Goal: Information Seeking & Learning: Find specific fact

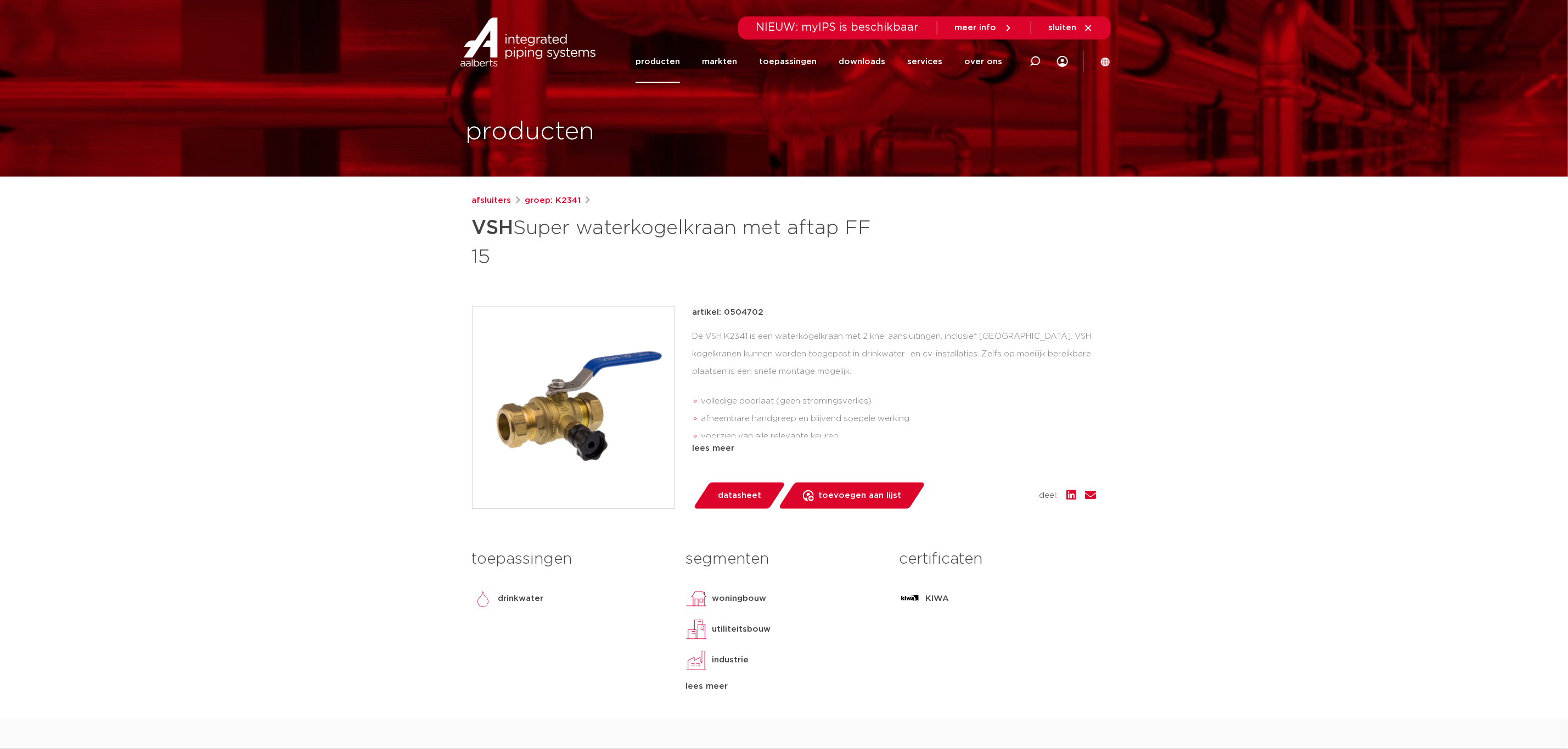
click at [1026, 62] on div at bounding box center [1035, 62] width 44 height 84
click at [1034, 62] on icon at bounding box center [1034, 62] width 16 height 16
click at [1034, 64] on icon at bounding box center [1035, 61] width 13 height 13
type input "aftapper"
click button "Zoeken" at bounding box center [0, 0] width 0 height 0
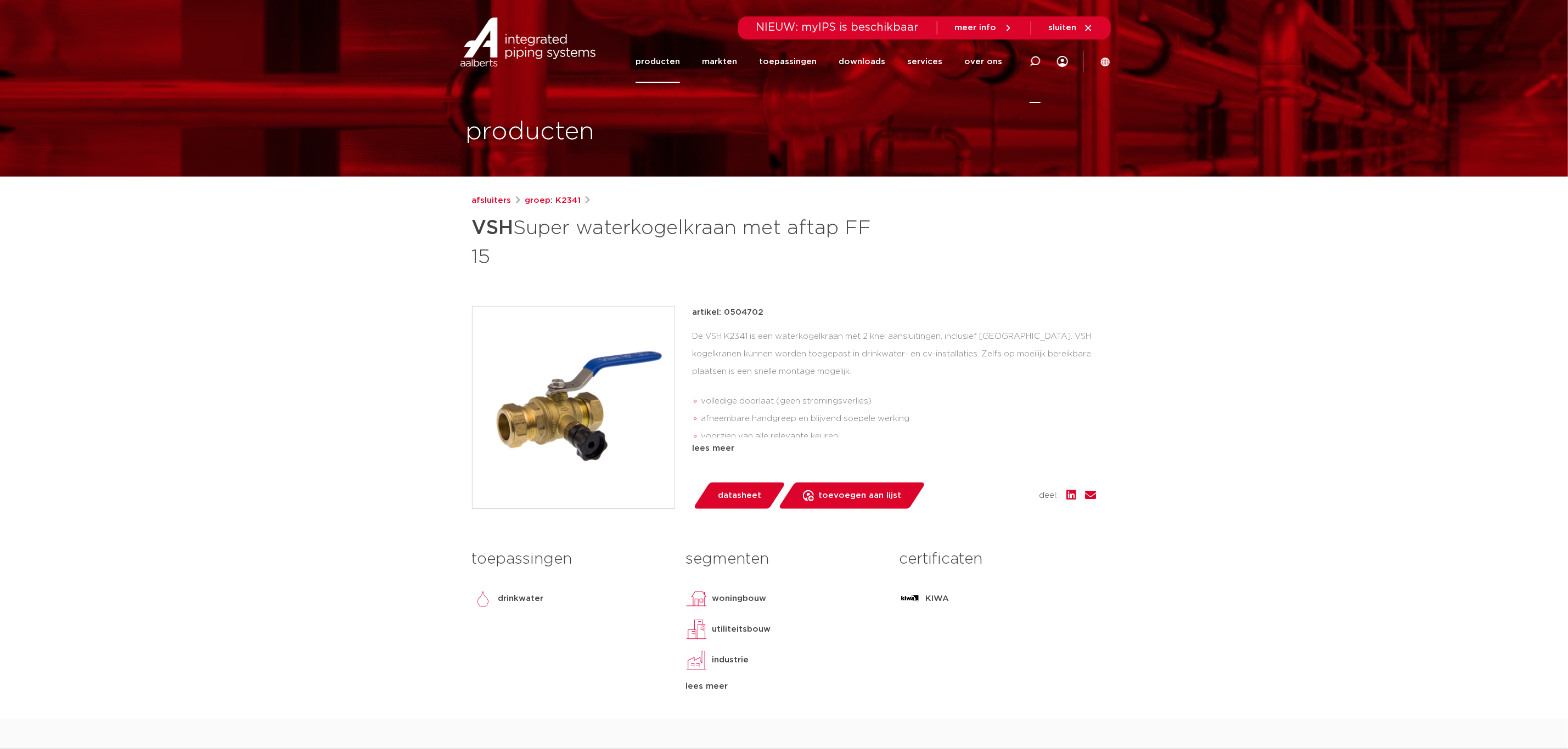
click at [1034, 64] on icon at bounding box center [1035, 61] width 13 height 13
type input "k2331"
click button "Zoeken" at bounding box center [0, 0] width 0 height 0
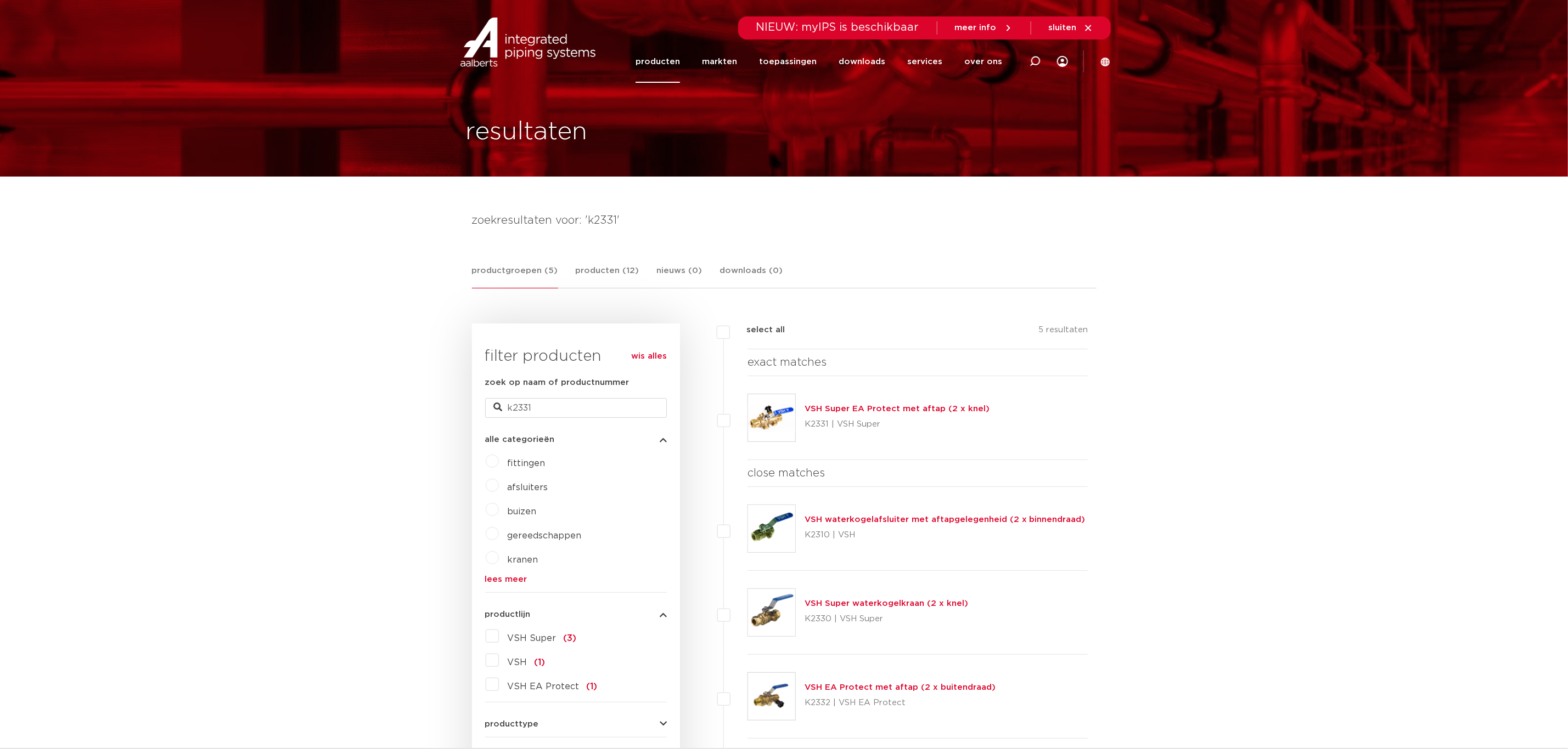
click at [873, 410] on link "VSH Super EA Protect met aftap (2 x knel)" at bounding box center [897, 409] width 185 height 9
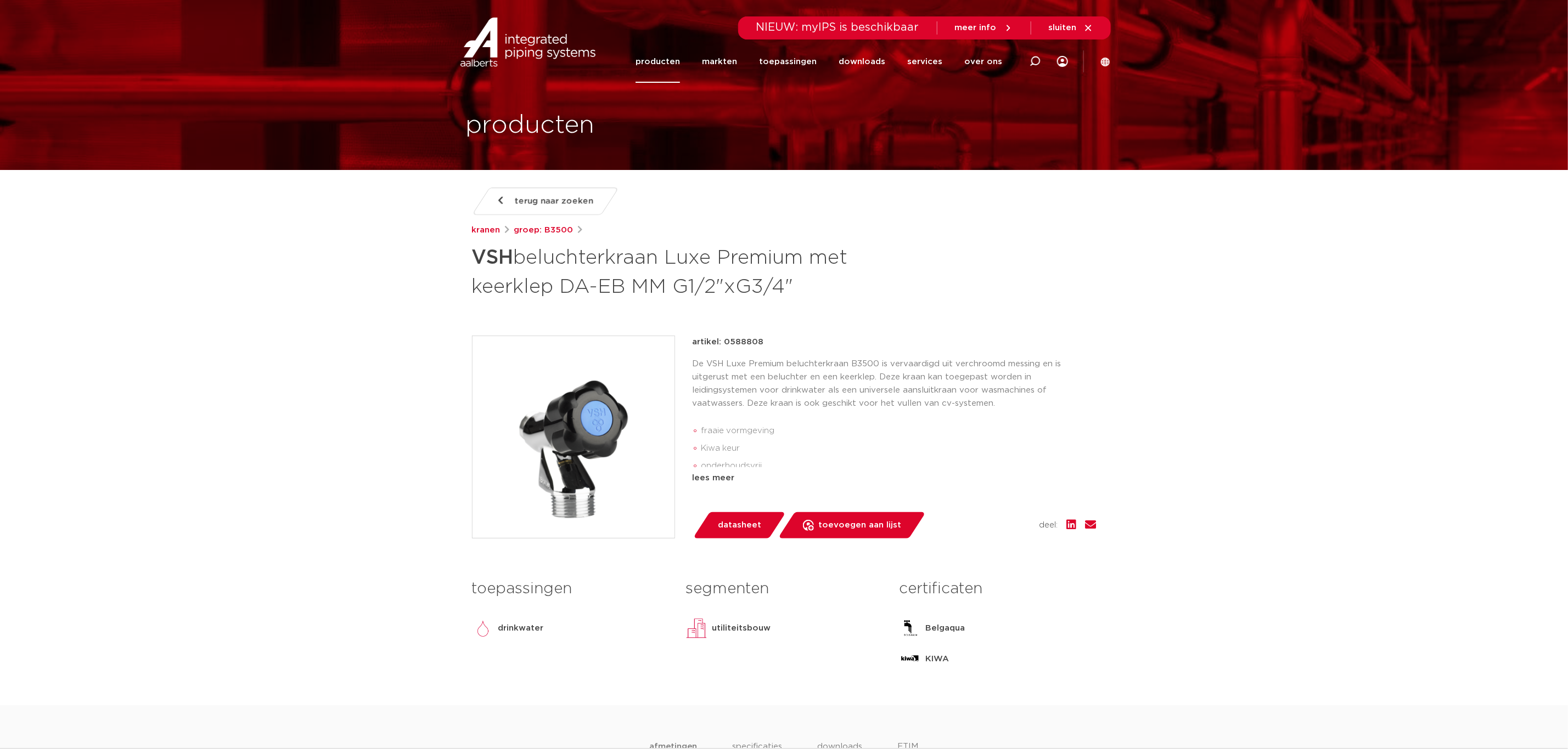
scroll to position [82, 0]
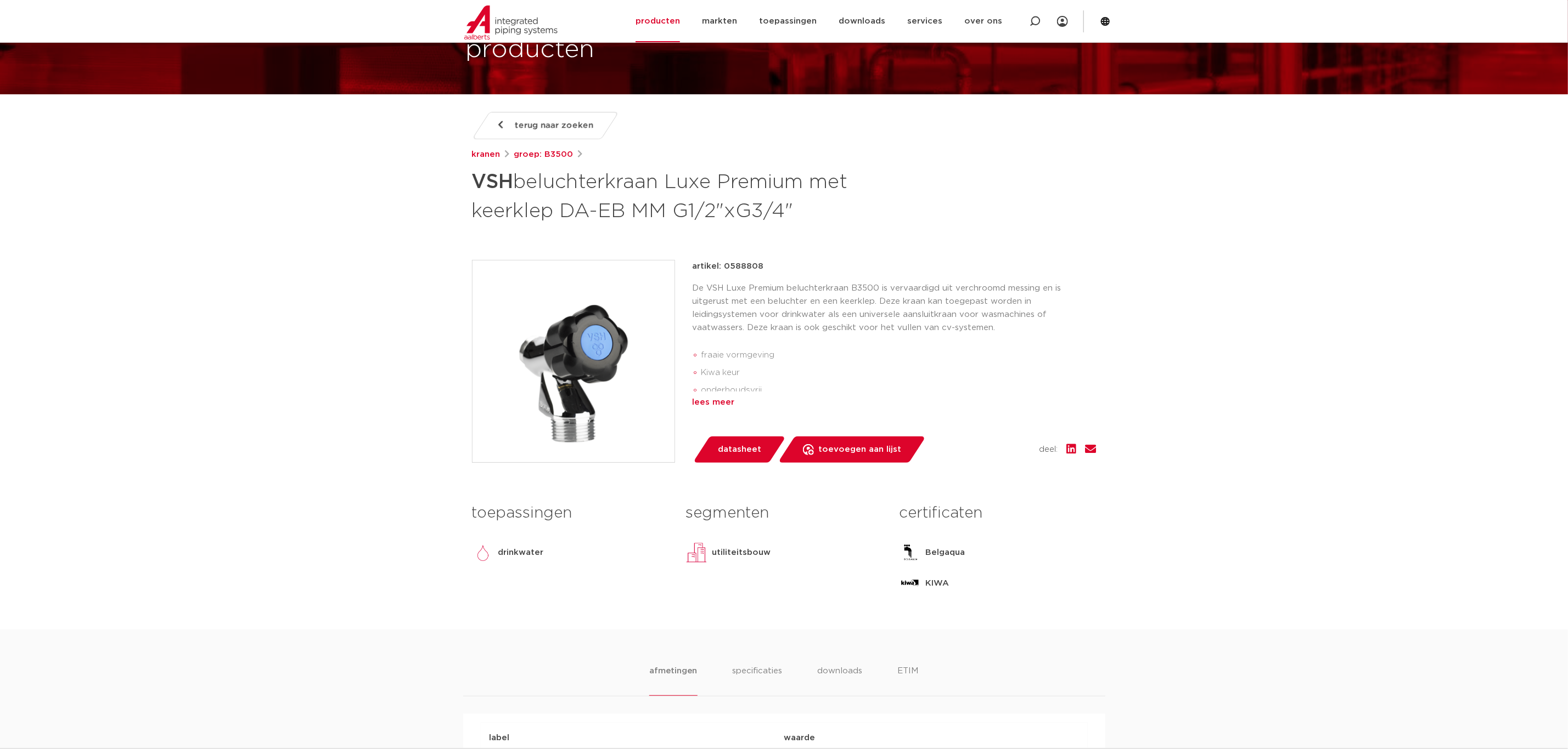
click at [722, 407] on div "lees meer" at bounding box center [895, 402] width 404 height 13
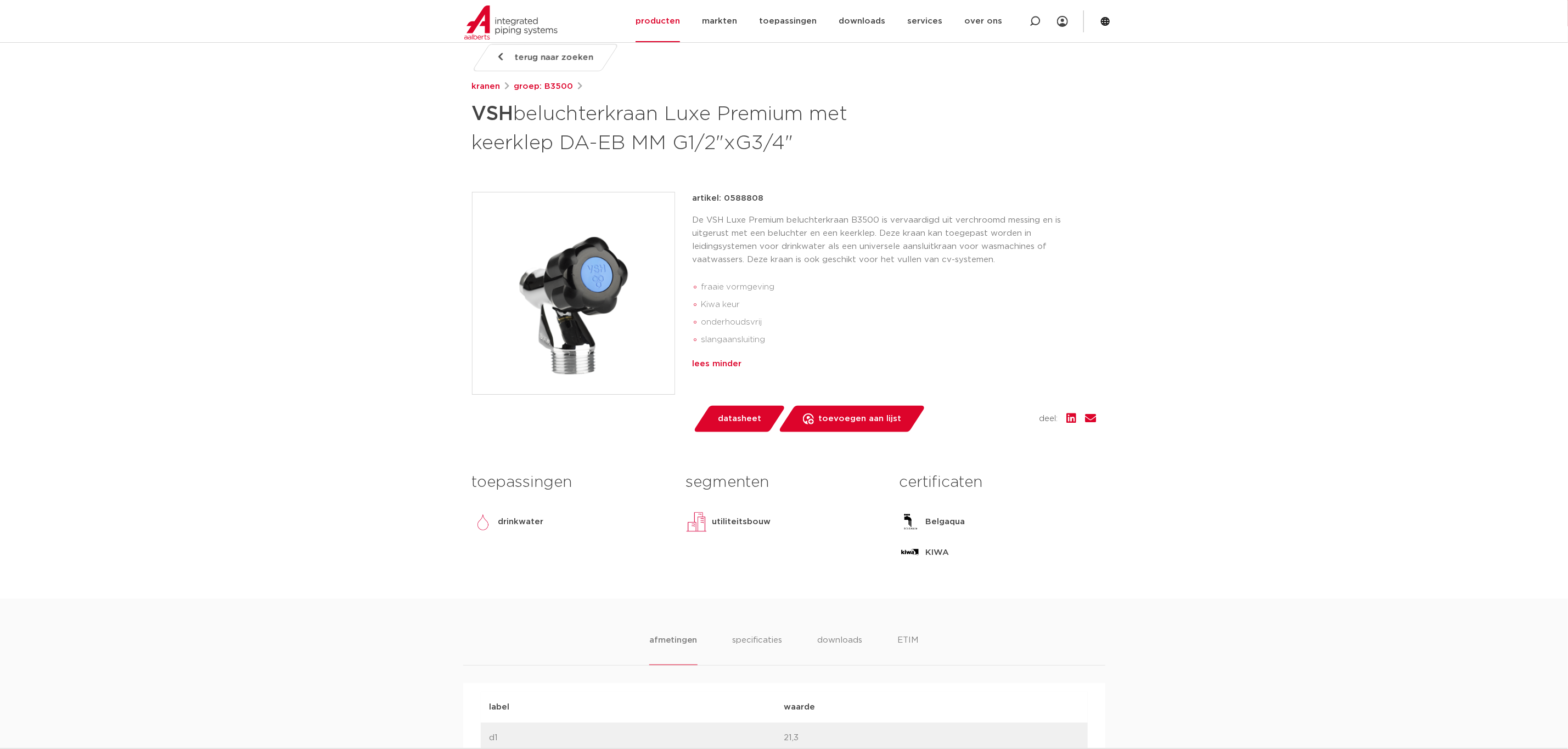
scroll to position [164, 0]
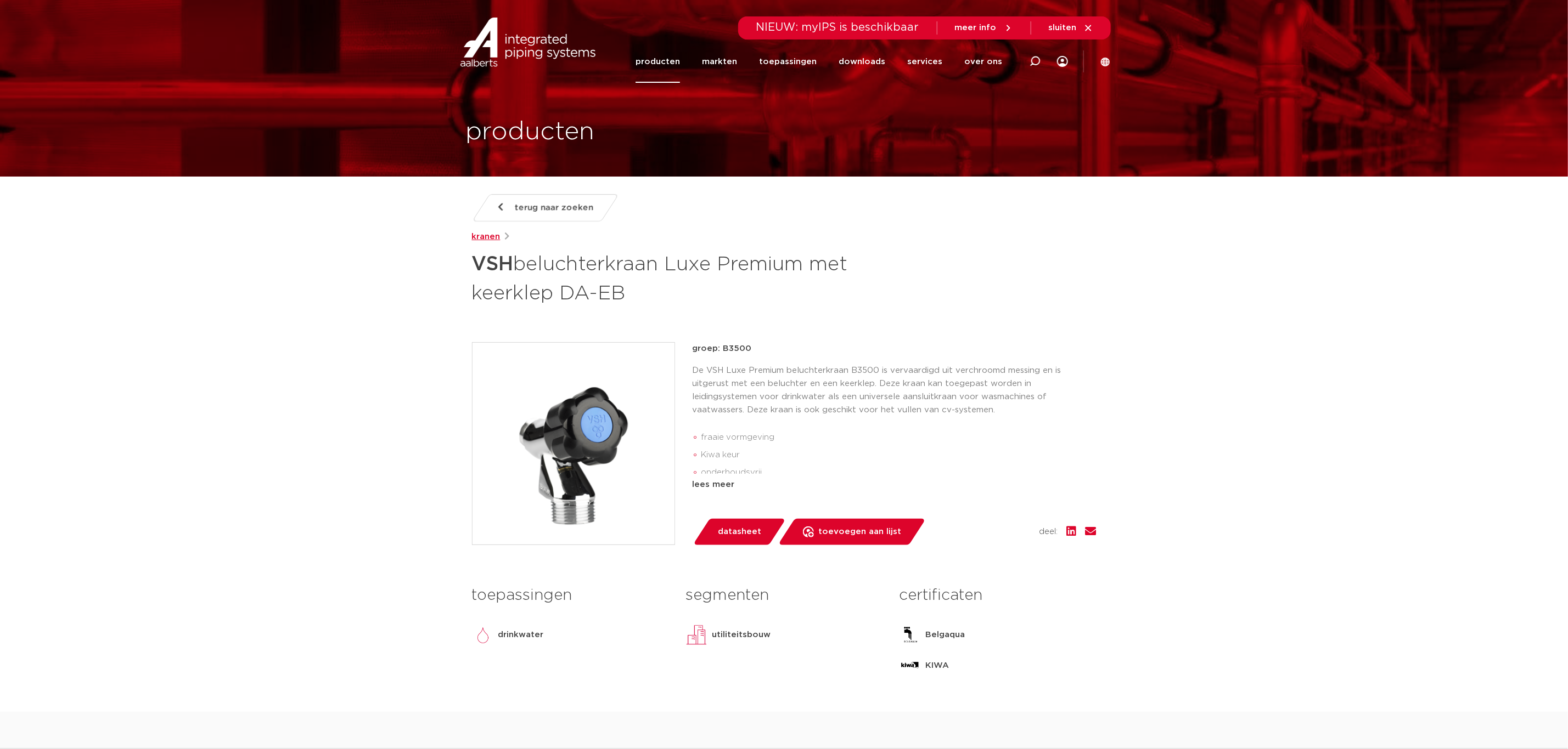
drag, startPoint x: 484, startPoint y: 236, endPoint x: 495, endPoint y: 237, distance: 11.0
click at [484, 236] on link "kranen" at bounding box center [486, 237] width 28 height 13
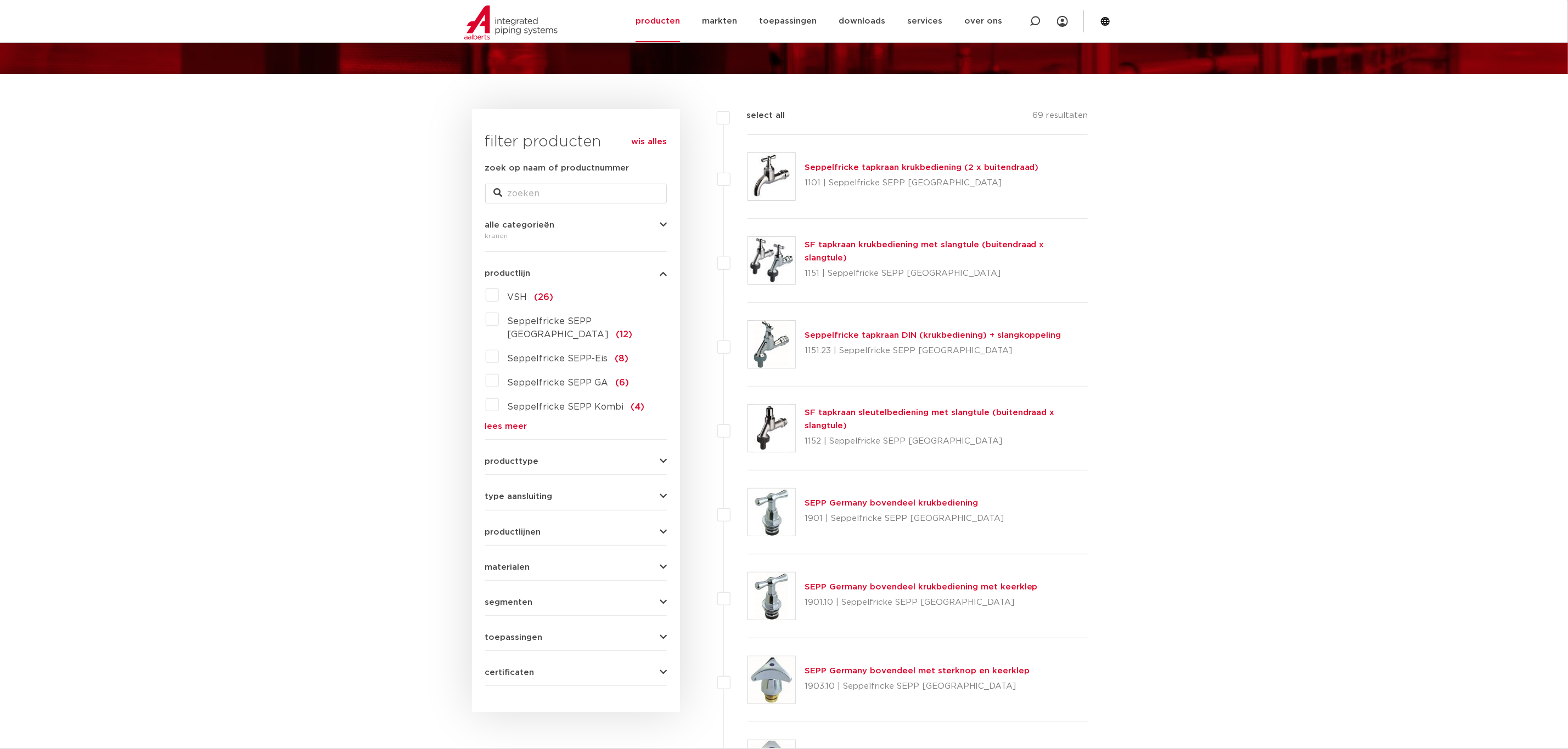
scroll to position [82, 0]
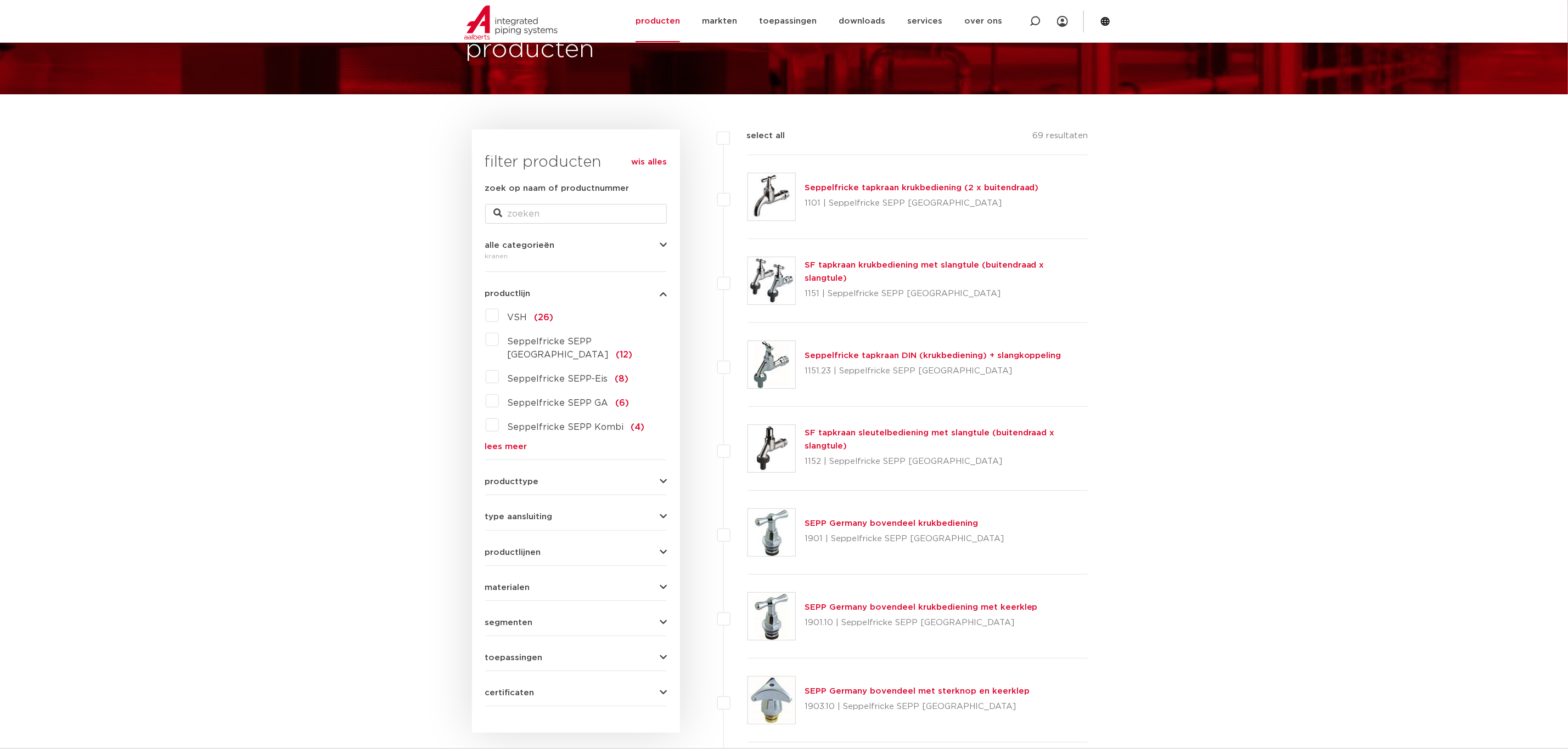
click at [499, 312] on label "VSH (26)" at bounding box center [526, 315] width 55 height 18
click at [0, 0] on input "VSH (26)" at bounding box center [0, 0] width 0 height 0
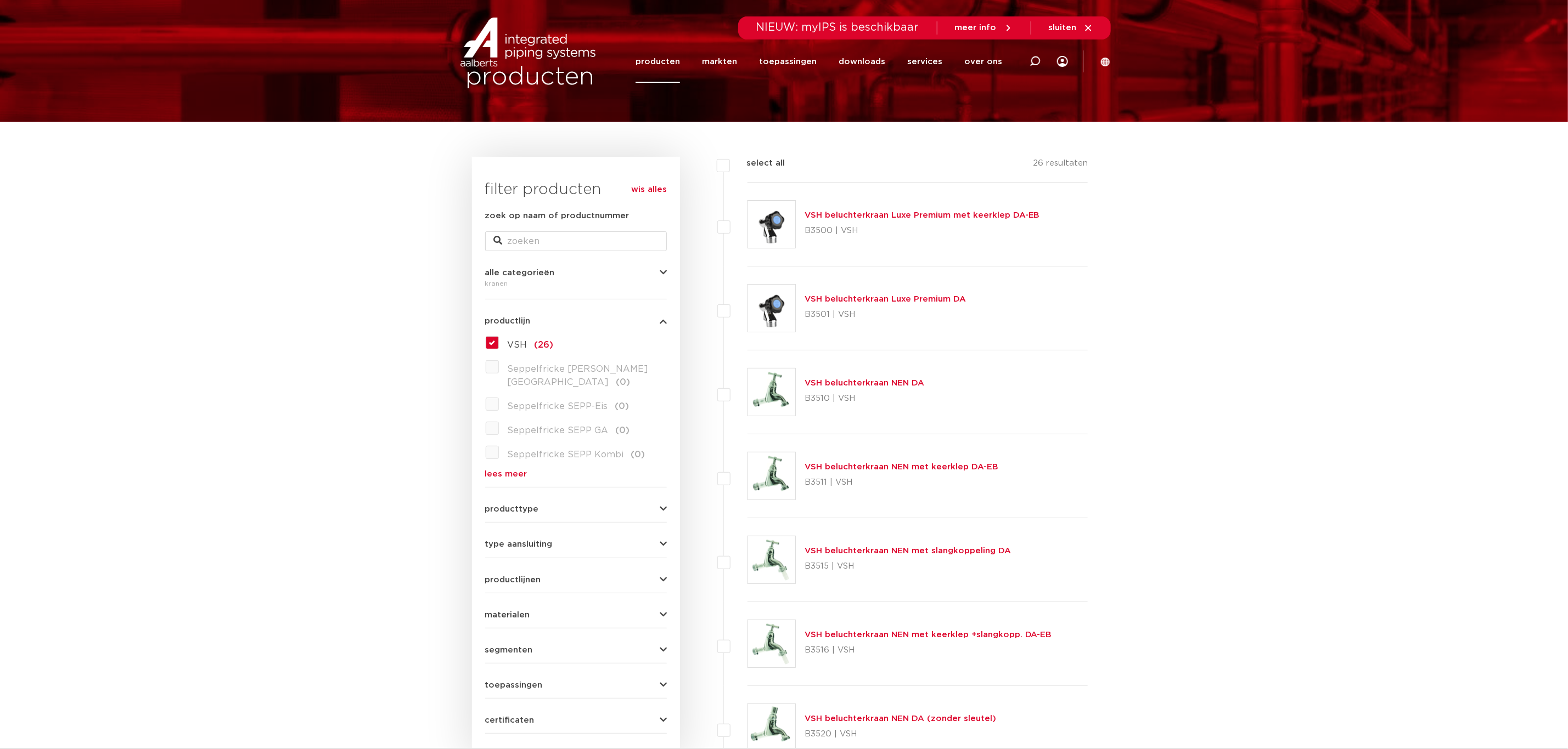
scroll to position [82, 0]
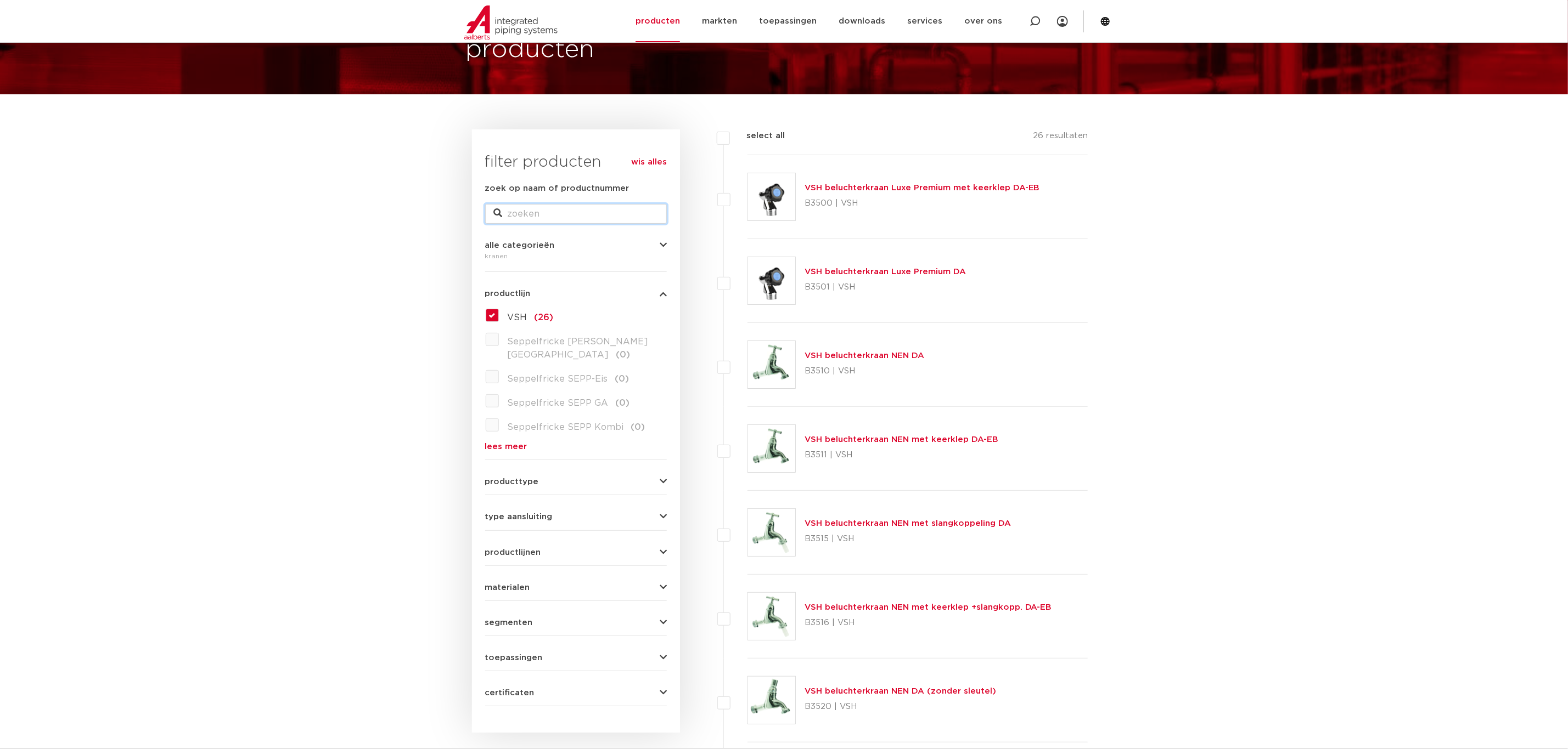
click at [573, 213] on input "zoek op naam of productnummer" at bounding box center [576, 214] width 181 height 20
type input "veiligheidsventiel"
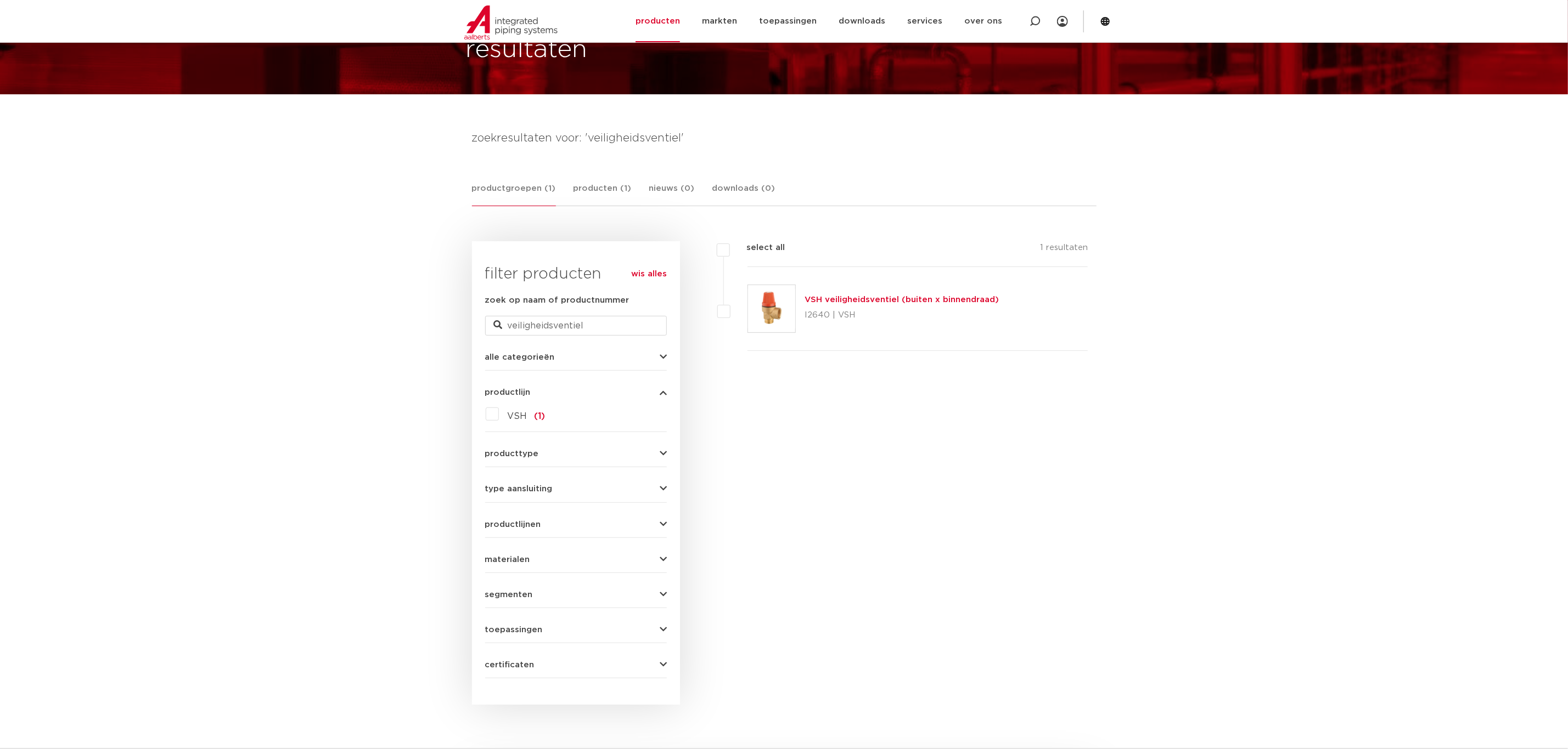
click at [910, 298] on link "VSH veiligheidsventiel (buiten x binnendraad)" at bounding box center [902, 300] width 194 height 9
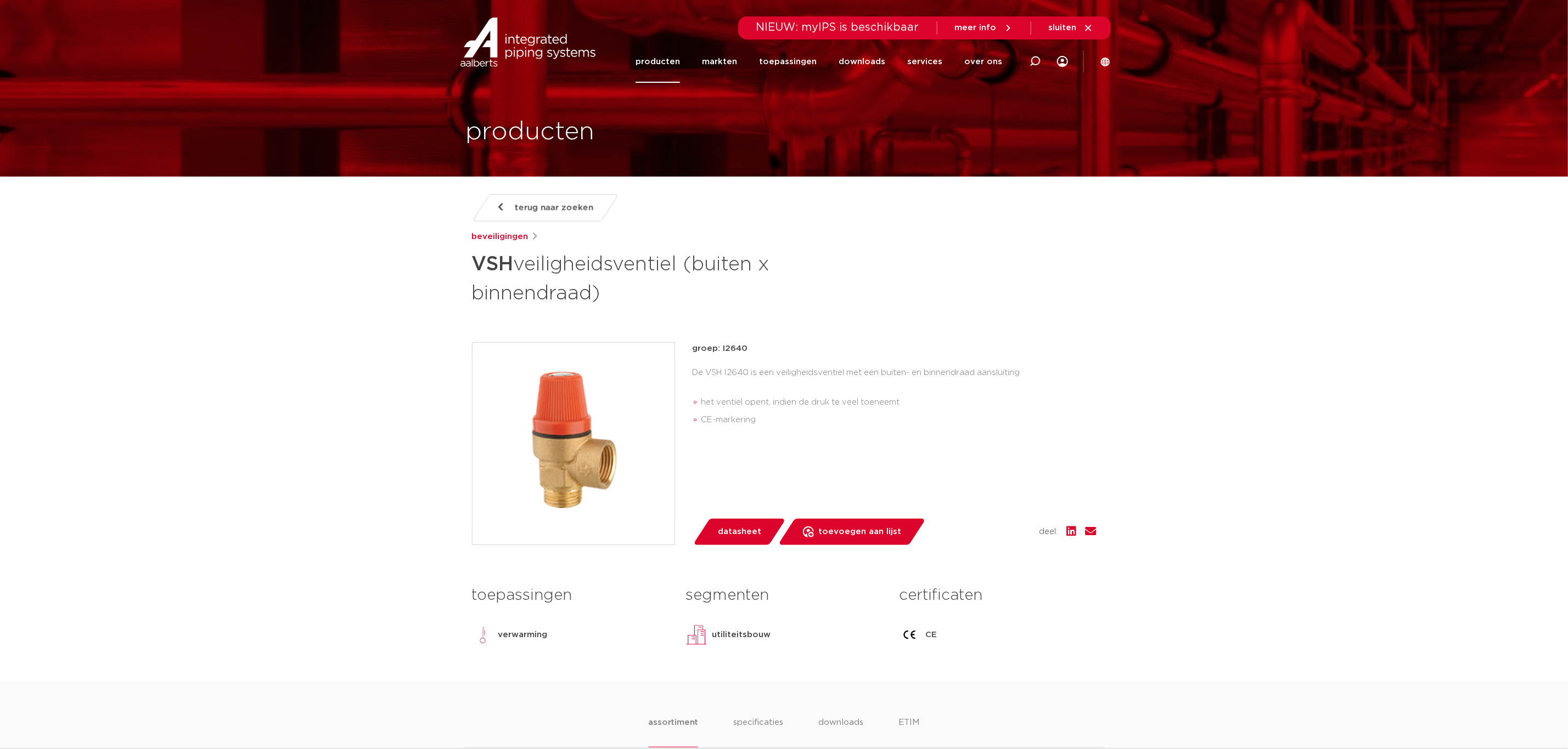
drag, startPoint x: 747, startPoint y: 351, endPoint x: 722, endPoint y: 356, distance: 25.5
click at [722, 356] on p "groep: I2640" at bounding box center [895, 349] width 404 height 13
copy p "I2640"
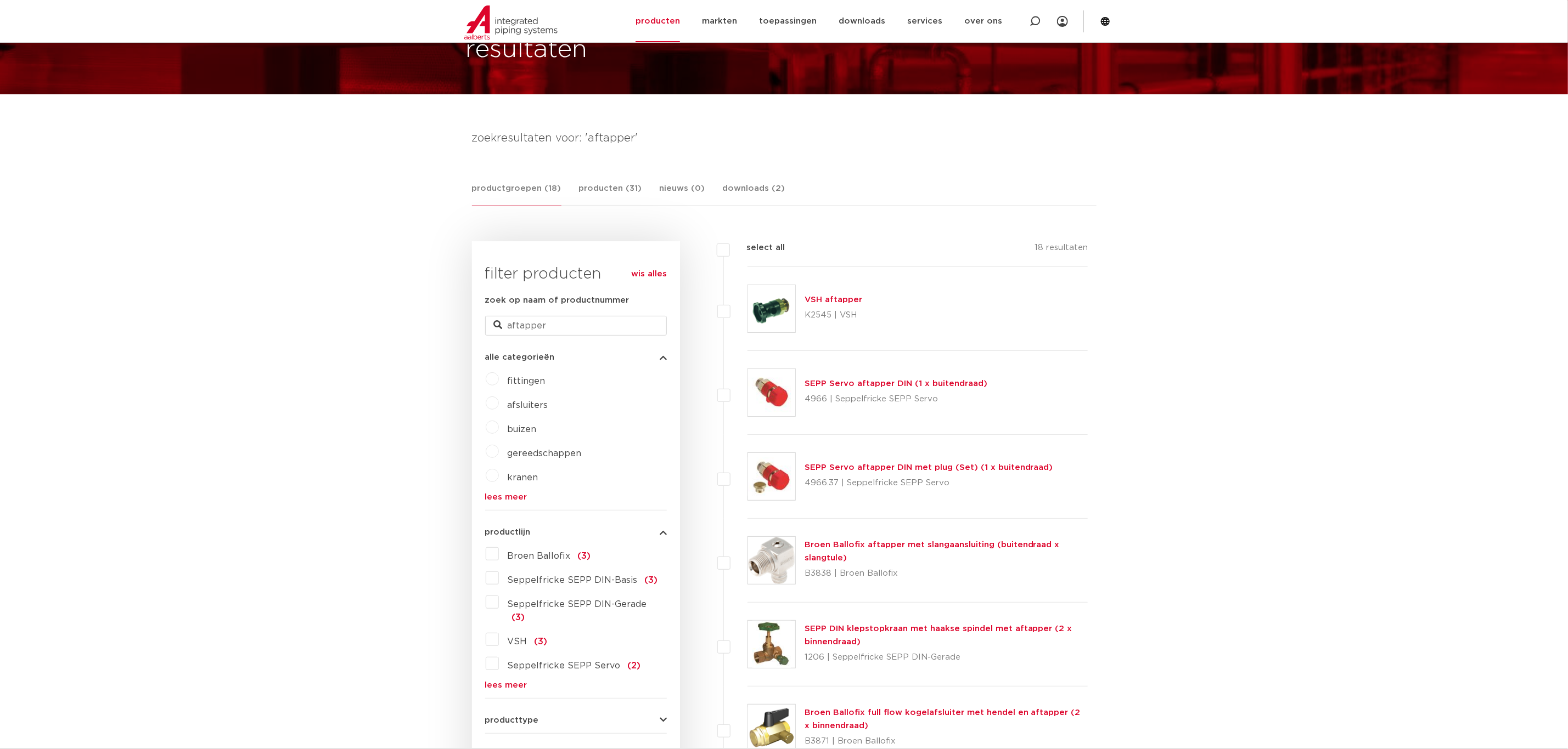
click at [827, 300] on link "VSH aftapper" at bounding box center [833, 300] width 57 height 9
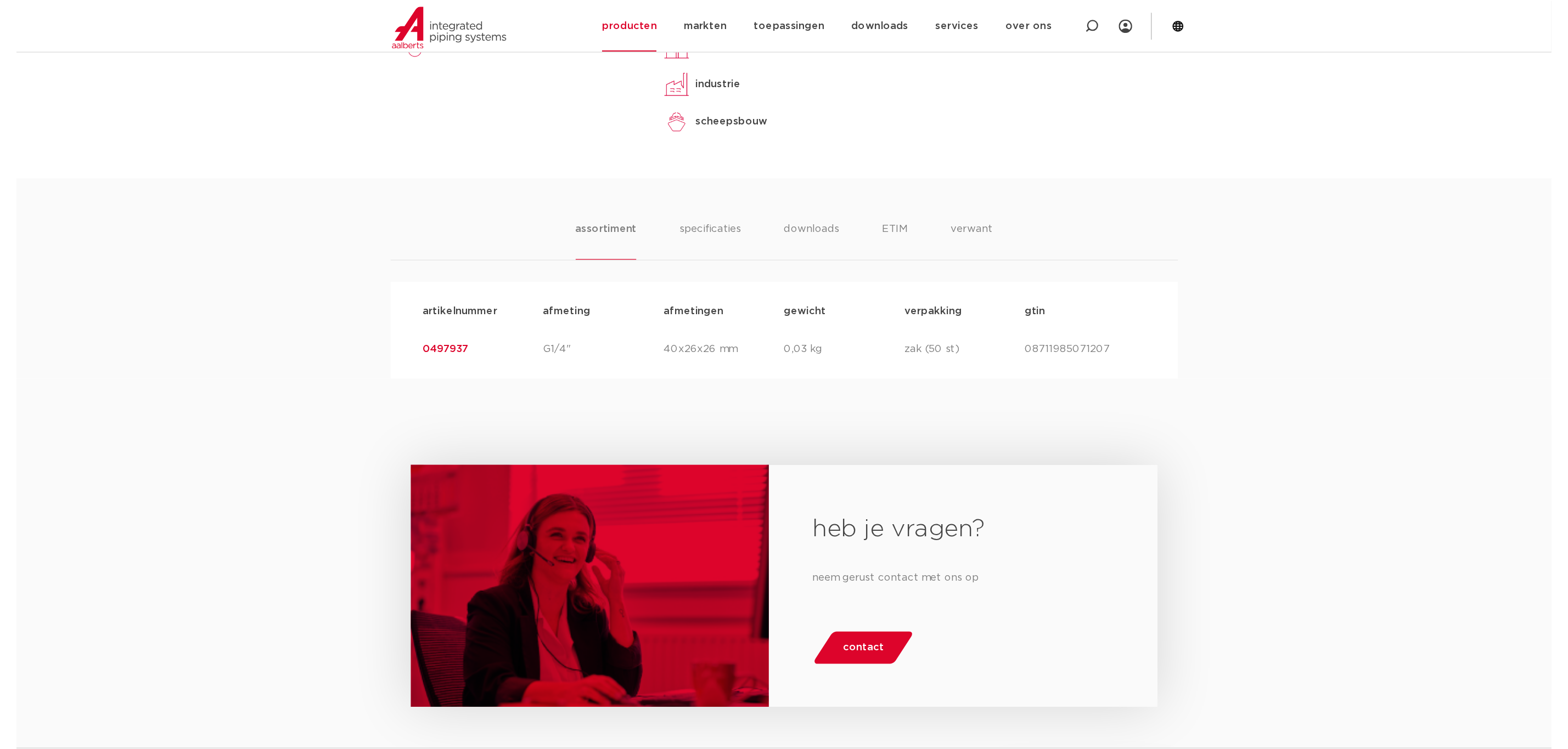
scroll to position [576, 0]
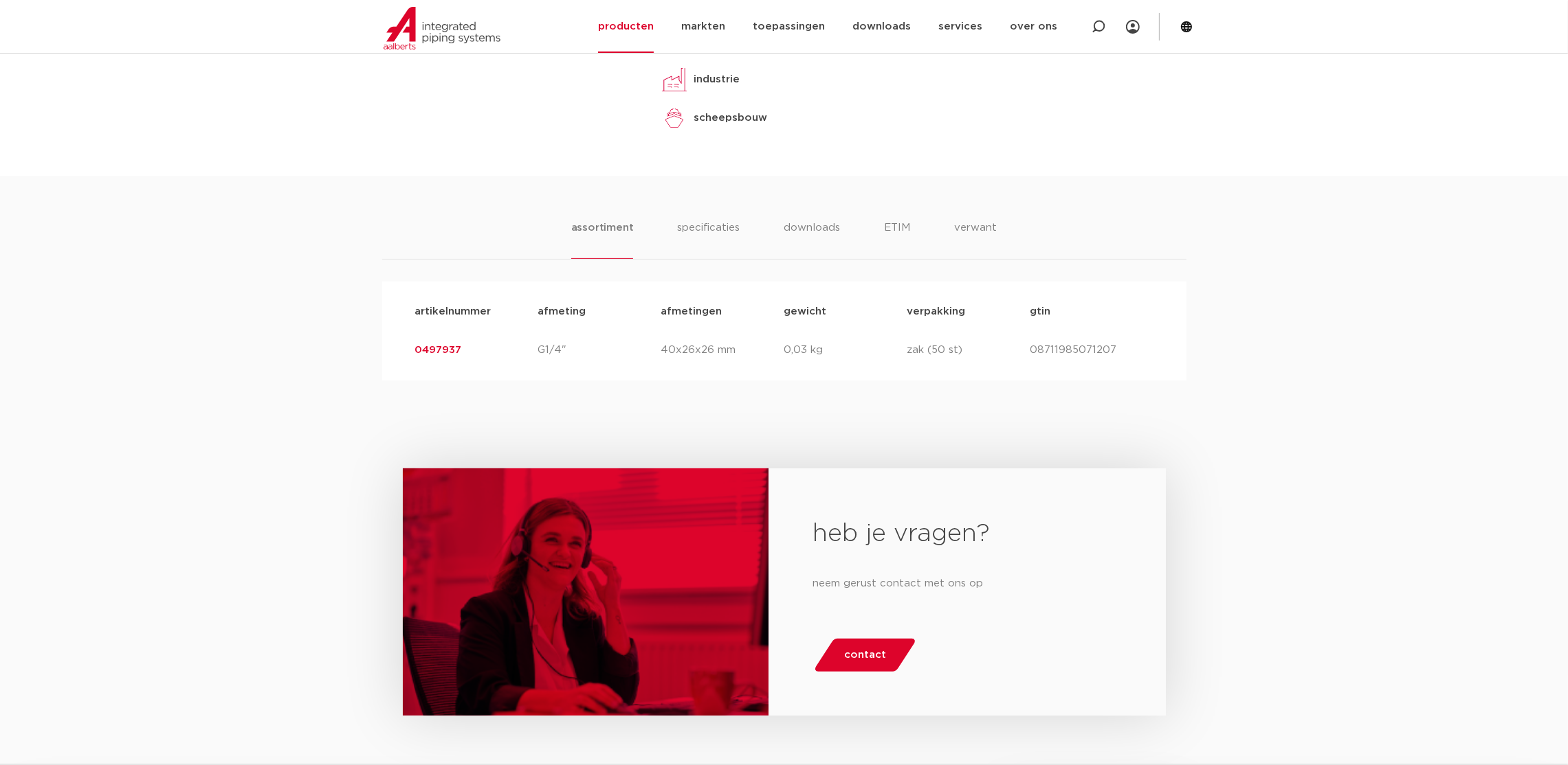
drag, startPoint x: 486, startPoint y: 357, endPoint x: 401, endPoint y: 348, distance: 85.5
click at [401, 348] on div "artikelnummer afmeting afmetingen gewicht verpakking gtin artikelnummer 0497937…" at bounding box center [784, 330] width 804 height 99
copy link "0497937"
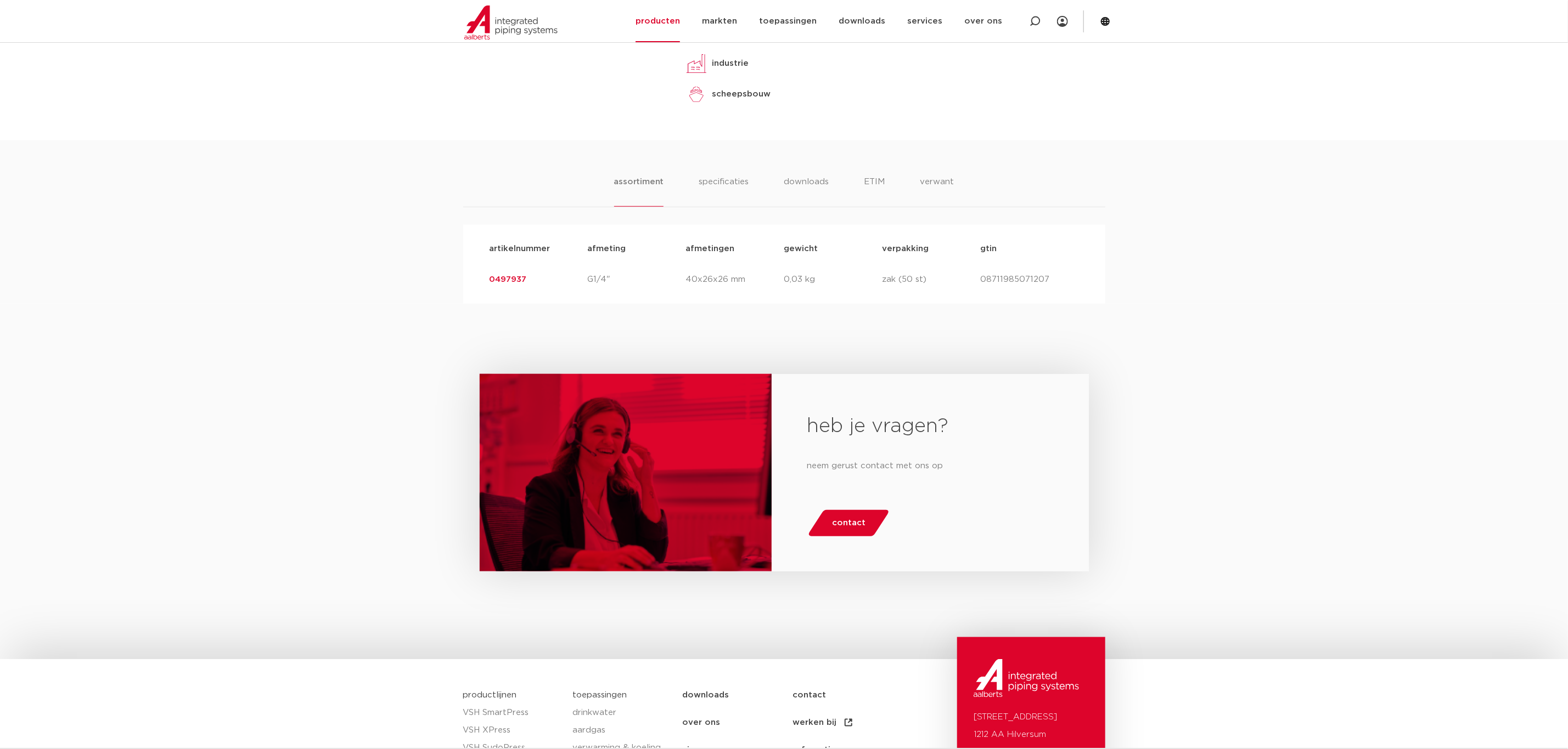
scroll to position [0, 0]
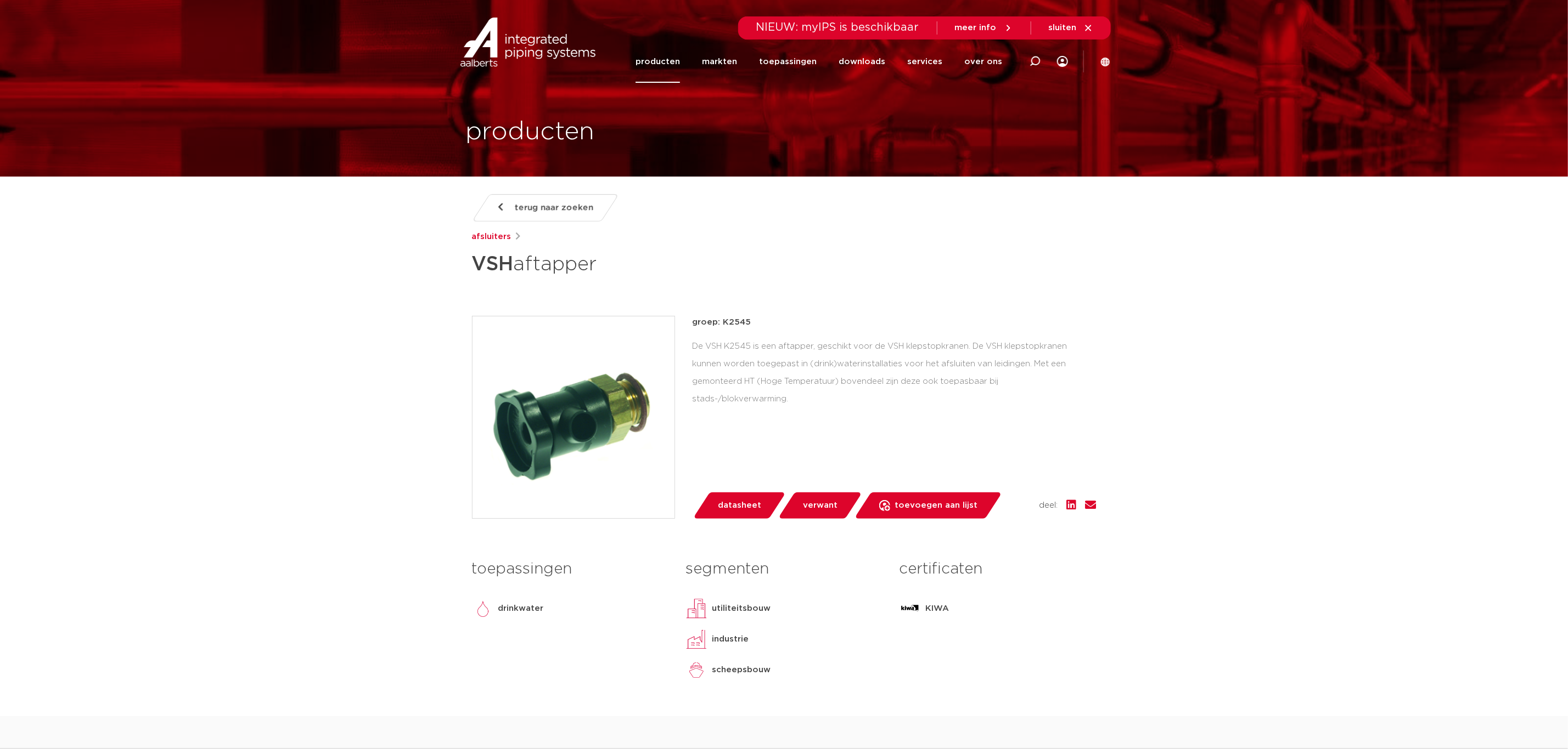
drag, startPoint x: 1034, startPoint y: 60, endPoint x: 966, endPoint y: 89, distance: 73.9
click at [1034, 60] on icon at bounding box center [1034, 61] width 11 height 11
click at [753, 57] on input "Zoeken" at bounding box center [869, 60] width 345 height 22
type input "k2341"
click button "Zoeken" at bounding box center [0, 0] width 0 height 0
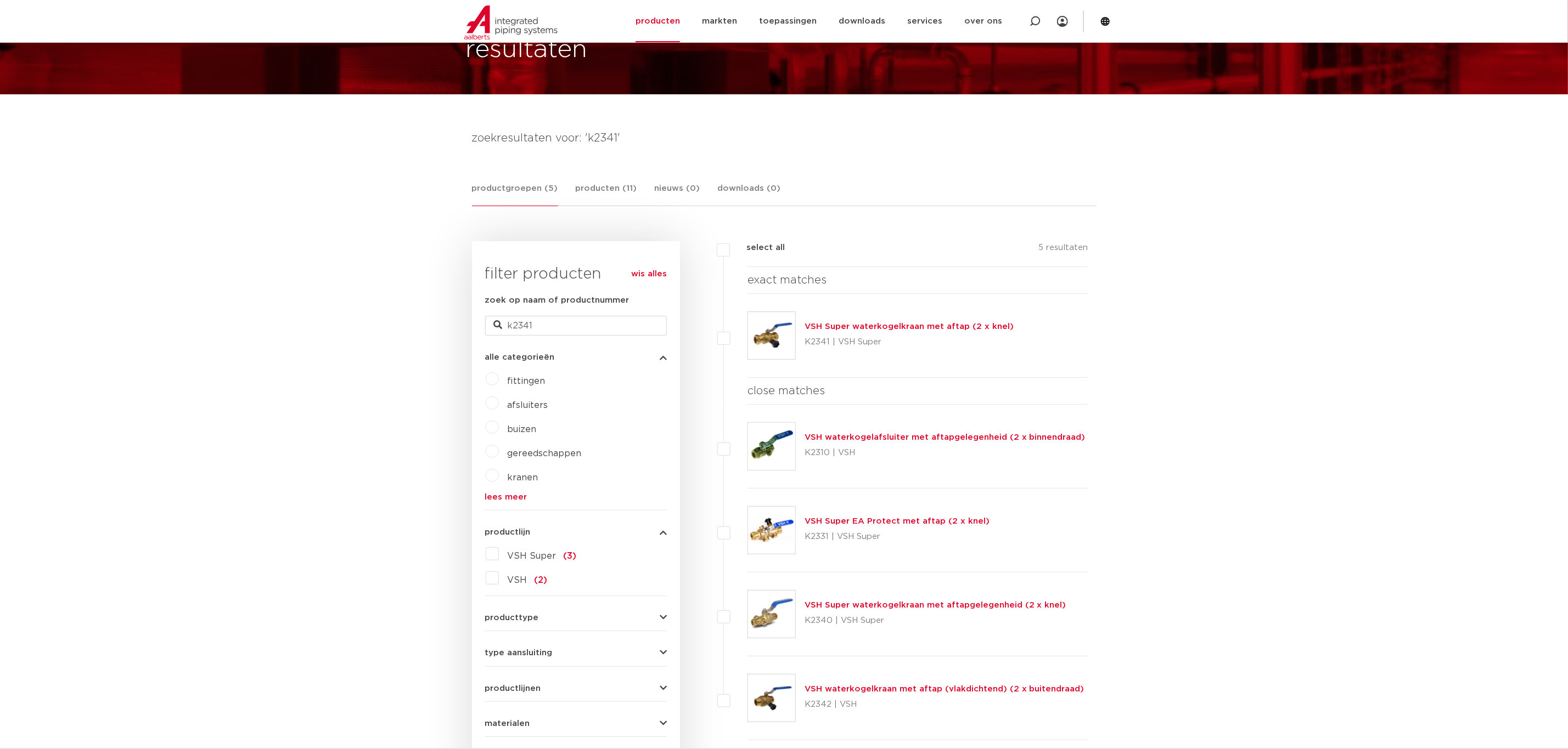
click at [950, 324] on link "VSH Super waterkogelkraan met aftap (2 x knel)" at bounding box center [909, 327] width 209 height 9
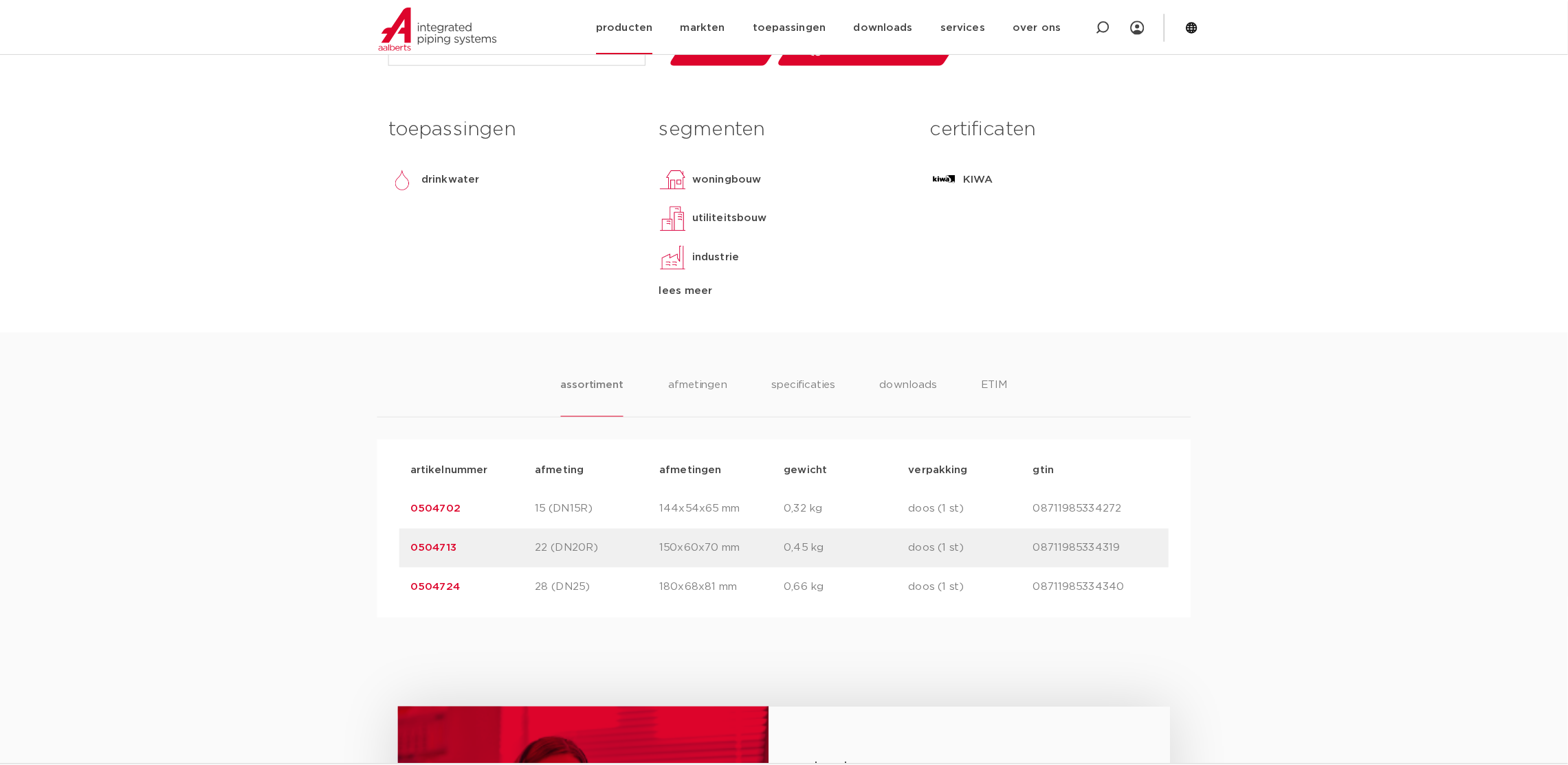
scroll to position [618, 0]
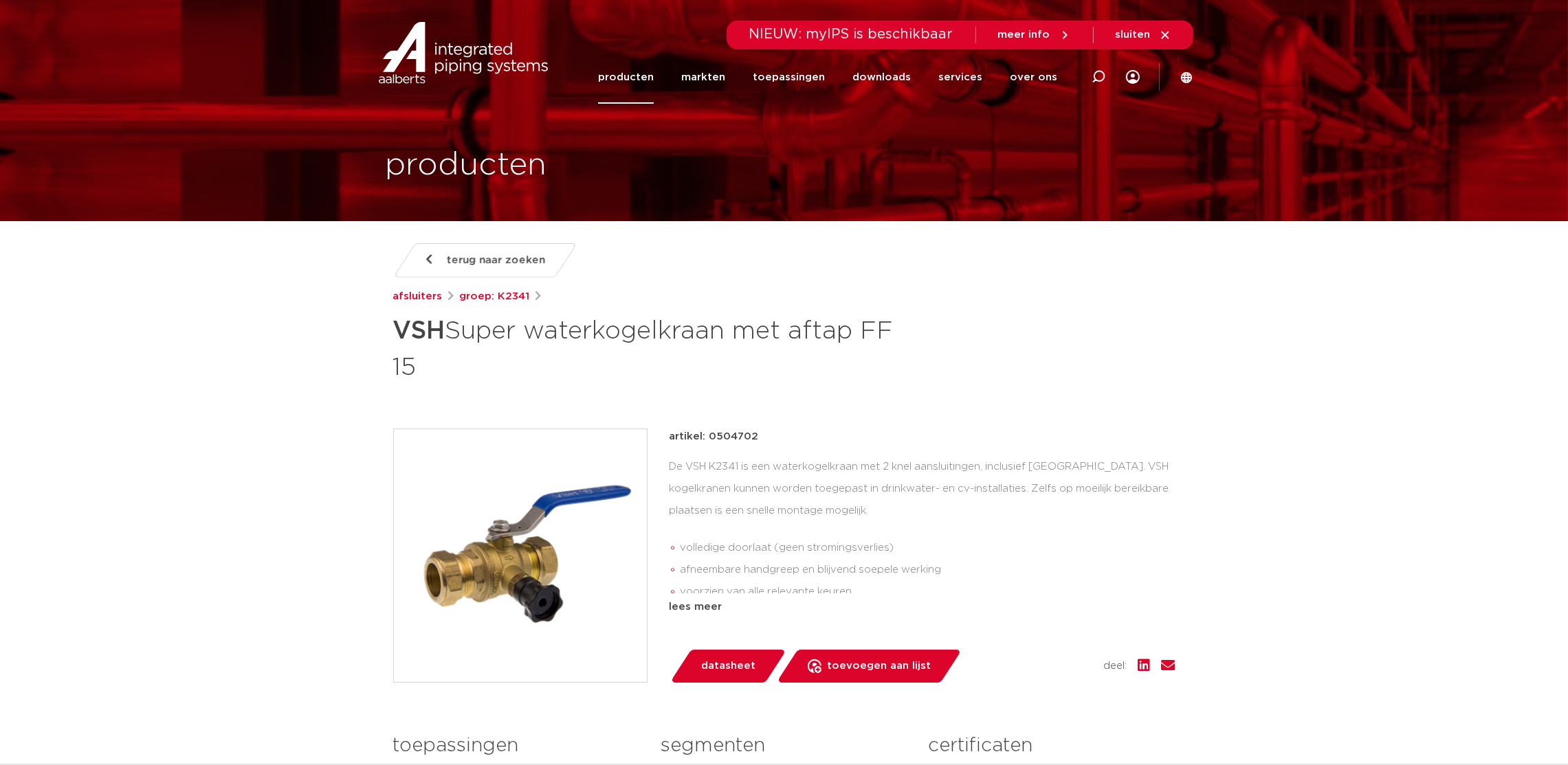
click at [488, 266] on span "terug naar zoeken" at bounding box center [495, 260] width 99 height 22
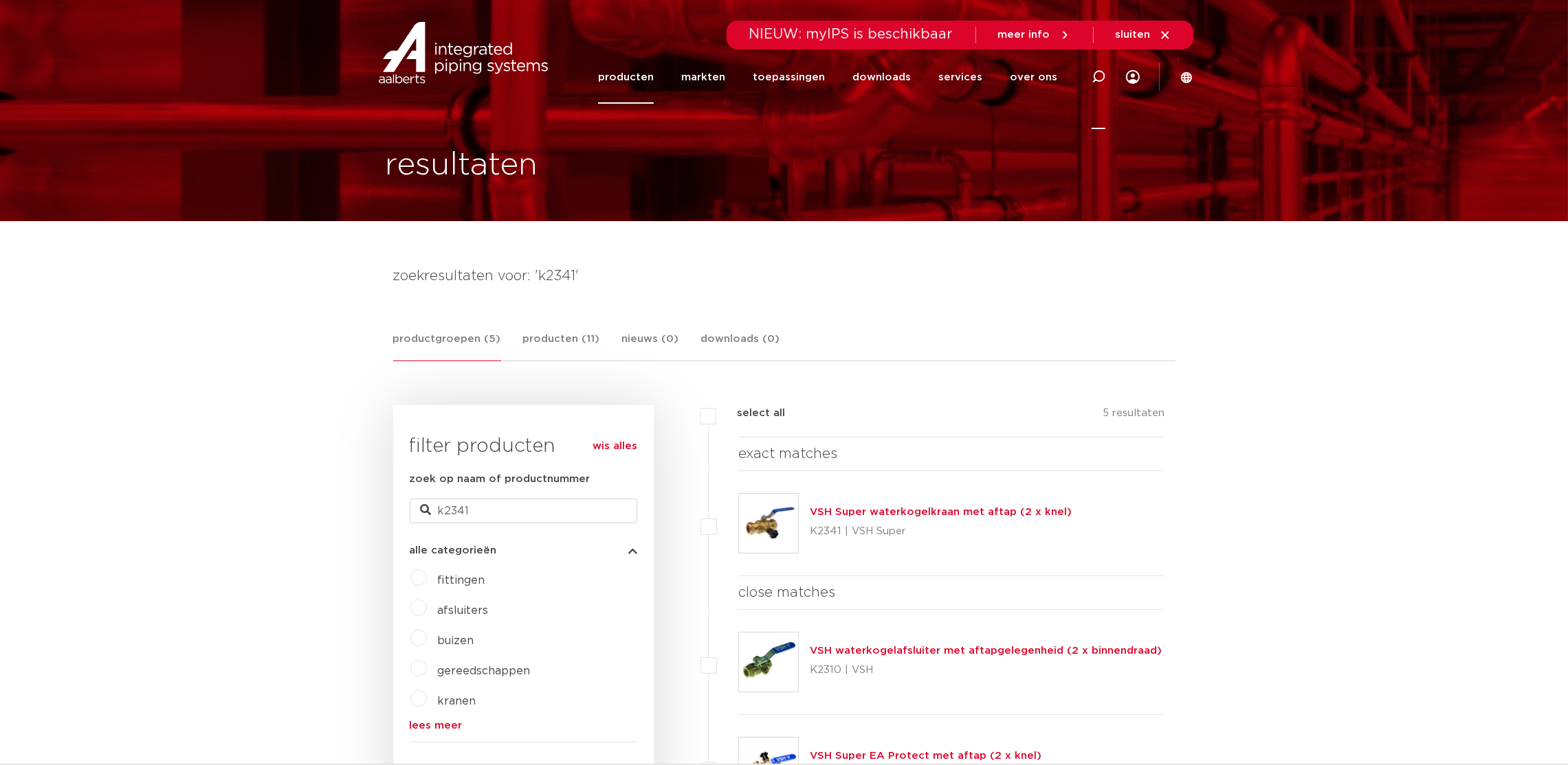
click at [1096, 77] on icon at bounding box center [1097, 76] width 13 height 13
click at [859, 83] on input "Zoeken" at bounding box center [891, 75] width 432 height 28
type input "ks8110"
click button "Zoeken" at bounding box center [0, 0] width 0 height 0
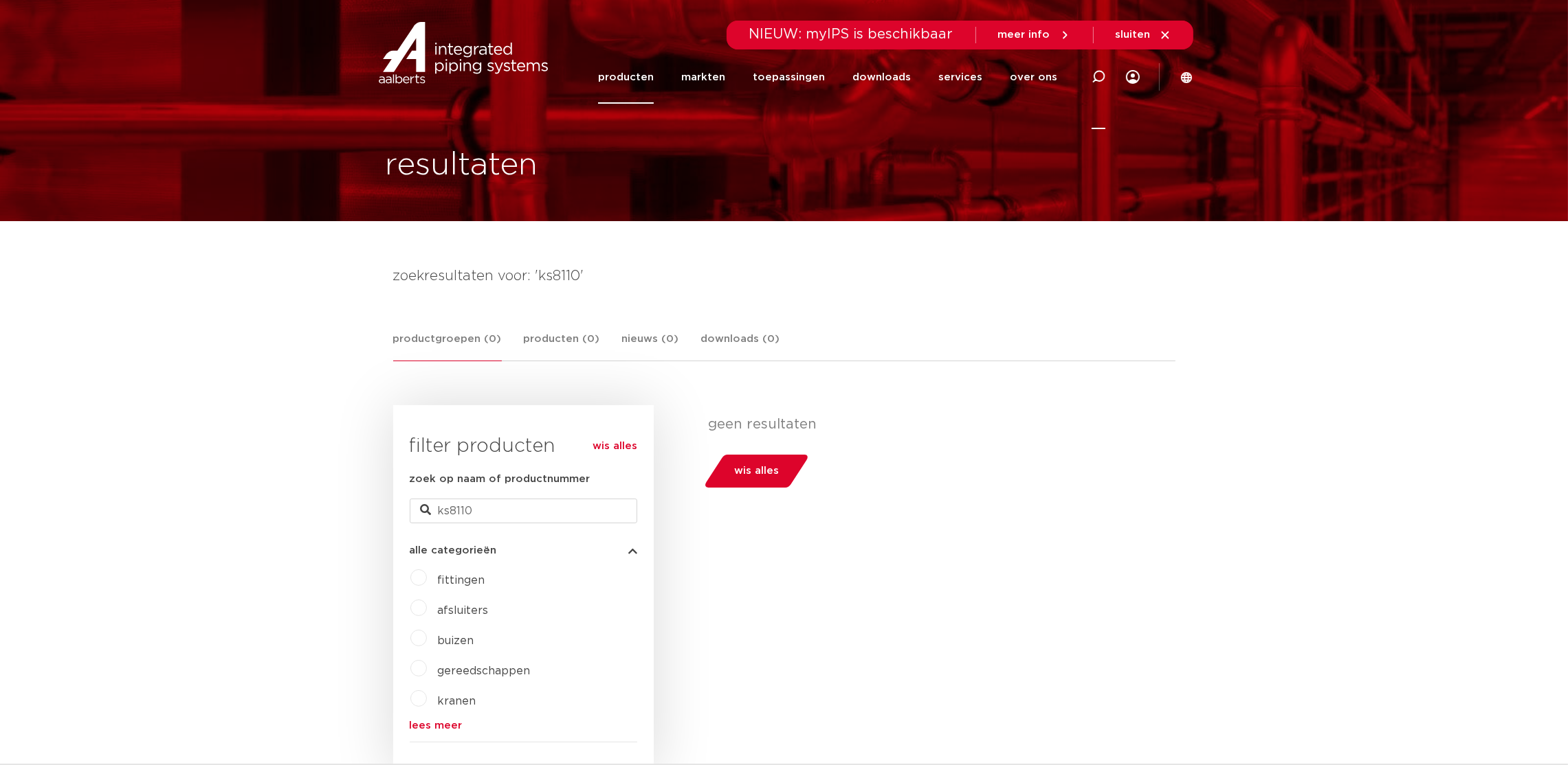
click at [1096, 80] on icon at bounding box center [1098, 76] width 17 height 17
click at [808, 73] on input "Zoeken" at bounding box center [891, 75] width 432 height 28
type input "k"
